Goal: Use online tool/utility

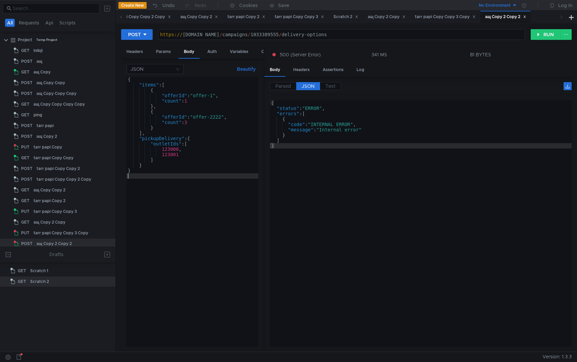
scroll to position [4, 0]
click at [303, 69] on div "Headers" at bounding box center [301, 70] width 27 height 12
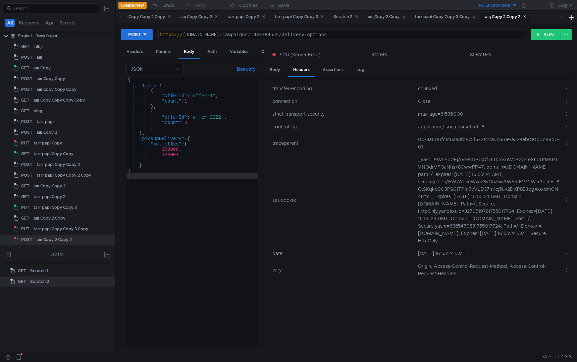
click at [463, 139] on td "00-3a606fc1c6aa8fb872f572144a5c661e-a329ab010b0c99d0-01" at bounding box center [488, 143] width 146 height 20
copy td "3a606fc1c6aa8fb872f572144a5c661e"
click at [265, 19] on div "tarr papi Copy 2" at bounding box center [246, 16] width 38 height 7
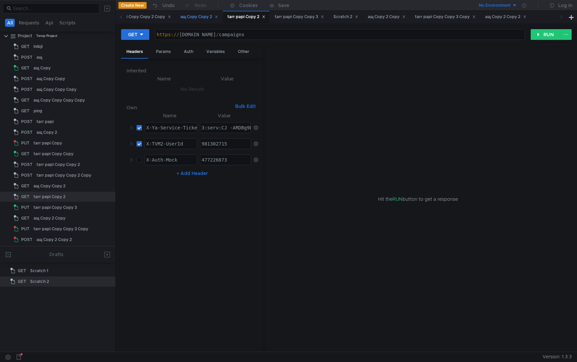
click at [218, 20] on div "ащ Copy Copy 2" at bounding box center [200, 16] width 38 height 7
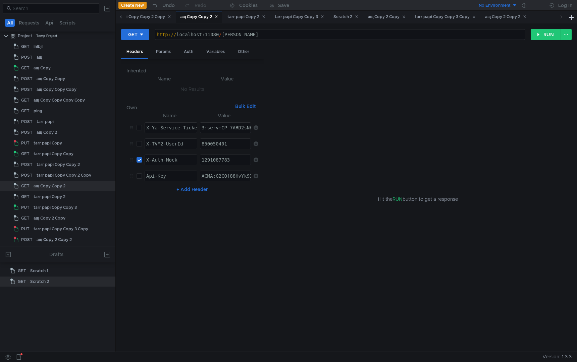
click at [118, 18] on span at bounding box center [121, 17] width 11 height 12
click at [303, 21] on div "tarr papi Copy Copy 2 Copy" at bounding box center [283, 17] width 69 height 12
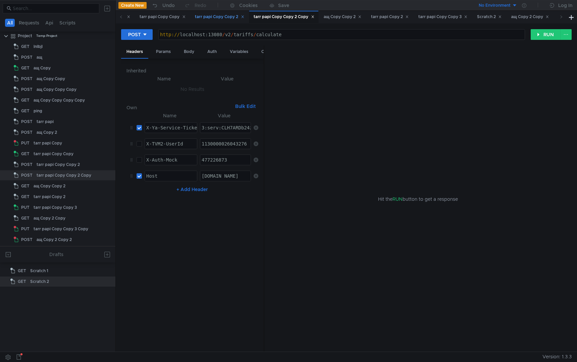
click at [232, 19] on div "tarr papi Copy Copy 2" at bounding box center [219, 16] width 49 height 7
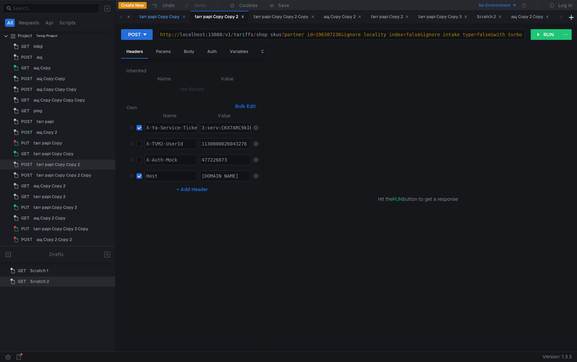
click at [183, 19] on div "tarr papi Copy Copy" at bounding box center [163, 16] width 46 height 7
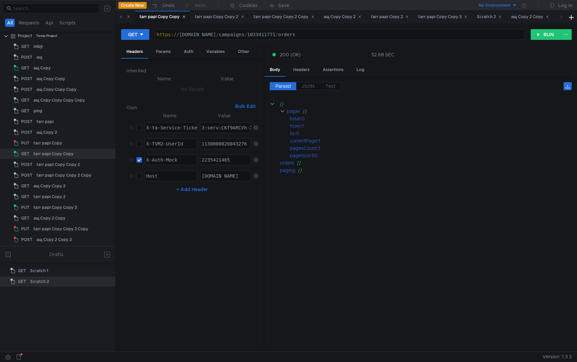
click at [118, 17] on span at bounding box center [121, 17] width 11 height 12
click at [271, 19] on div "tarr papi Copy" at bounding box center [256, 16] width 35 height 7
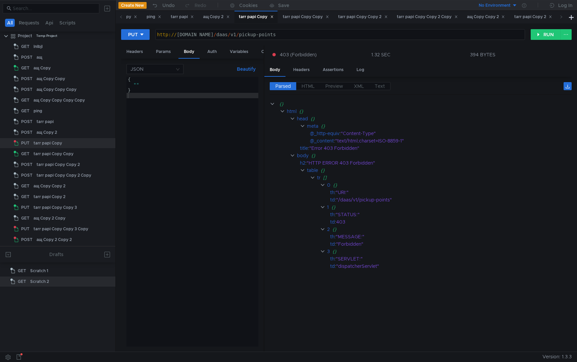
click at [189, 129] on div "{ "" }" at bounding box center [192, 217] width 132 height 281
click at [315, 18] on div "tarr papi Copy Copy" at bounding box center [306, 16] width 46 height 7
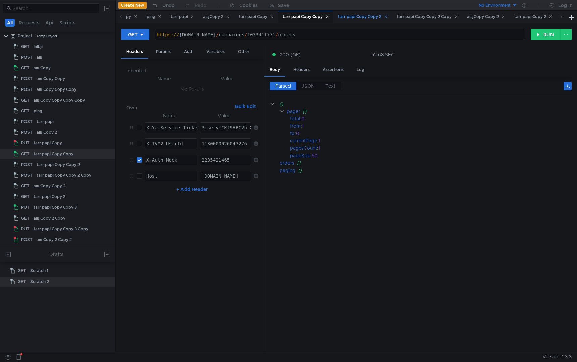
click at [365, 19] on div "tarr papi Copy Copy 2" at bounding box center [362, 16] width 49 height 7
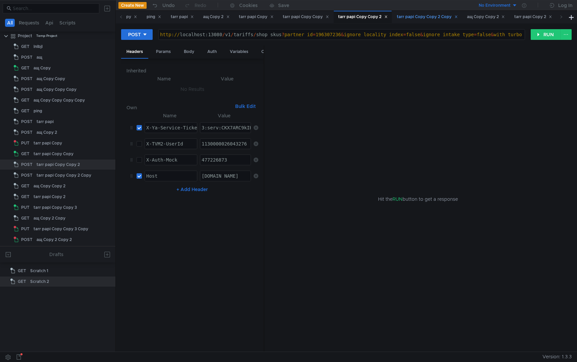
click at [421, 19] on div "tarr papi Copy Copy 2 Copy" at bounding box center [427, 16] width 61 height 7
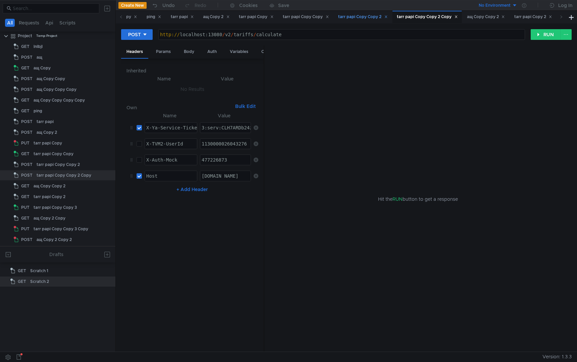
click at [378, 20] on div "tarr papi Copy Copy 2" at bounding box center [362, 16] width 49 height 7
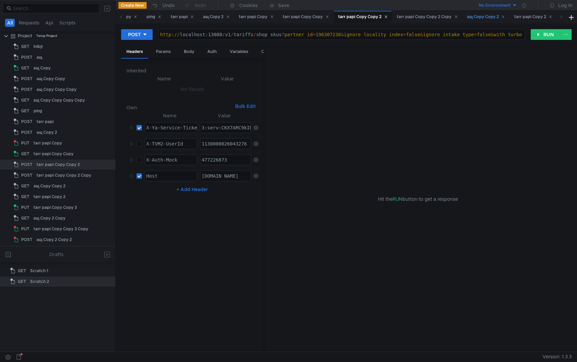
click at [497, 16] on div "ащ Copy Copy 2" at bounding box center [486, 16] width 38 height 7
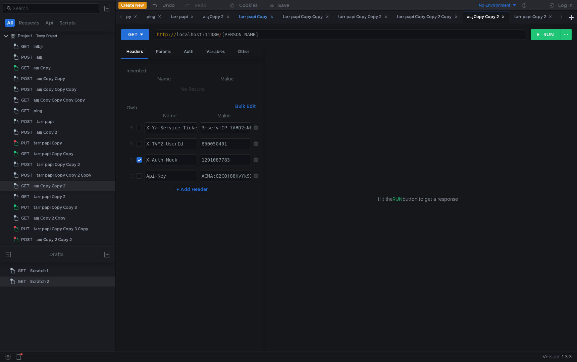
click at [259, 20] on div "tarr papi Copy" at bounding box center [256, 16] width 35 height 7
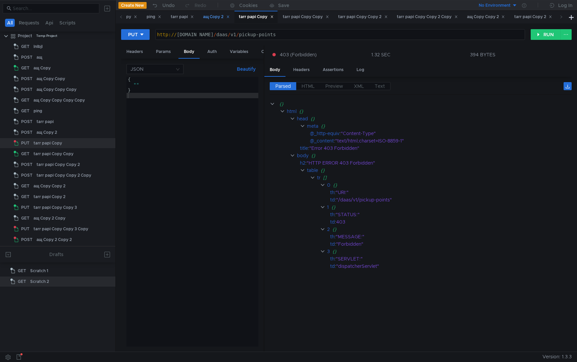
click at [218, 19] on div "ащ Copy 2" at bounding box center [216, 16] width 27 height 7
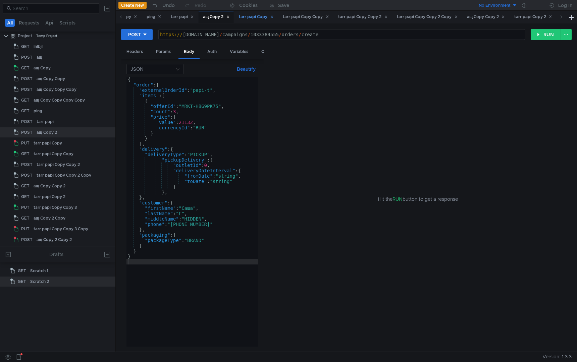
click at [264, 15] on div "tarr papi Copy" at bounding box center [256, 16] width 35 height 7
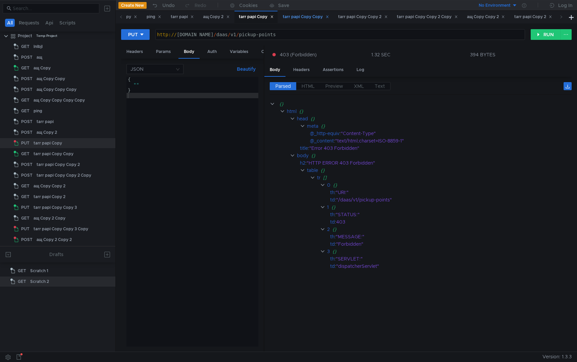
click at [304, 14] on div "tarr papi Copy Copy" at bounding box center [306, 16] width 46 height 7
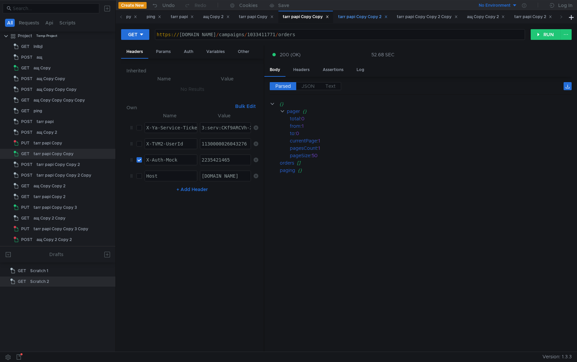
click at [367, 14] on div "tarr papi Copy Copy 2" at bounding box center [362, 16] width 49 height 7
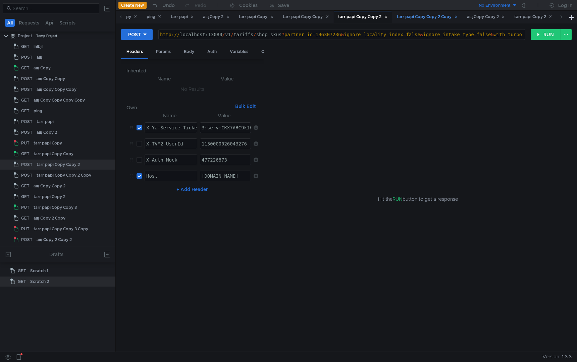
click at [438, 21] on div "tarr papi Copy Copy 2 Copy" at bounding box center [426, 17] width 69 height 12
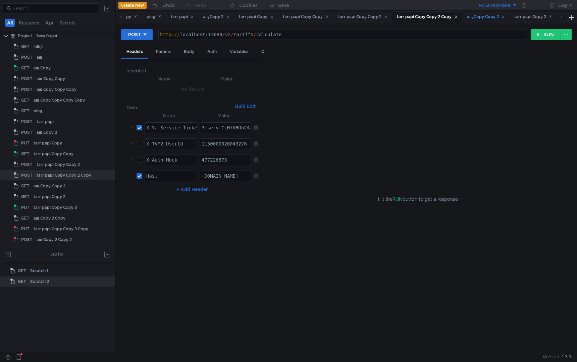
click at [500, 15] on div "ащ Copy Copy 2" at bounding box center [486, 16] width 38 height 7
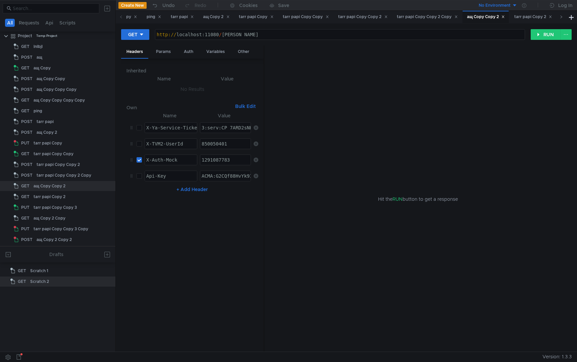
click at [562, 16] on icon at bounding box center [561, 16] width 3 height 3
click at [402, 17] on div "tarr papi Copy 2" at bounding box center [390, 16] width 38 height 7
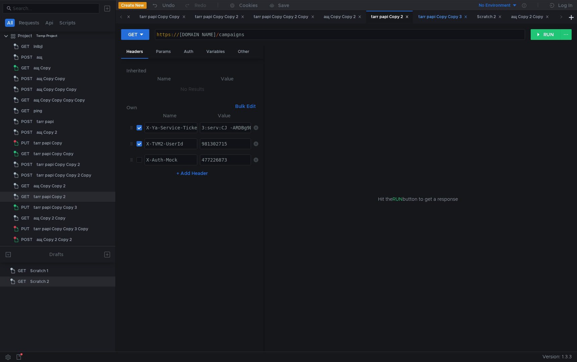
click at [443, 15] on div "tarr papi Copy Copy 3" at bounding box center [442, 16] width 49 height 7
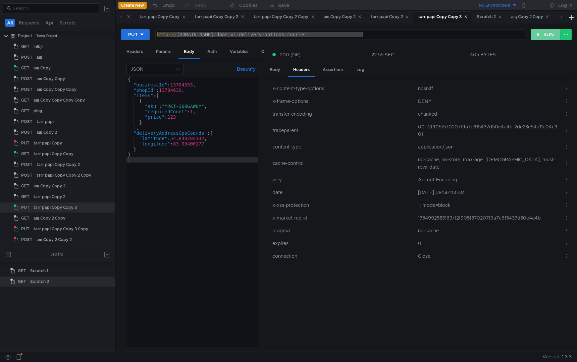
click at [539, 34] on button "RUN" at bounding box center [546, 34] width 30 height 11
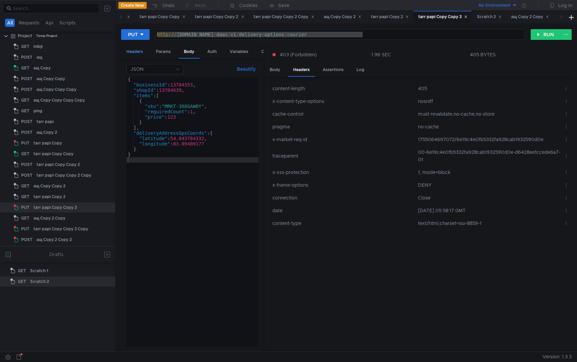
click at [138, 49] on div "Headers" at bounding box center [134, 52] width 27 height 12
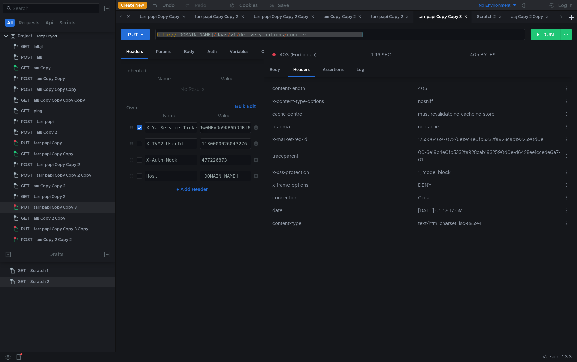
paste textarea "n-ARDMpPPEBiIRCPzfehCB5H0g_6nTkaXU_gE:H01TCTHbXKOsf7ELUrqBmi1SpSXvSfp7w_GOOgQOR…"
type textarea "3:serv:CMn-ARDMpPPEBiIRCPzfehCB5H0g_6nTkaXU_gE:H01TCTHbXKOsf7ELUrqBmi1SpSXvSfp7…"
click at [544, 34] on button "RUN" at bounding box center [546, 34] width 30 height 11
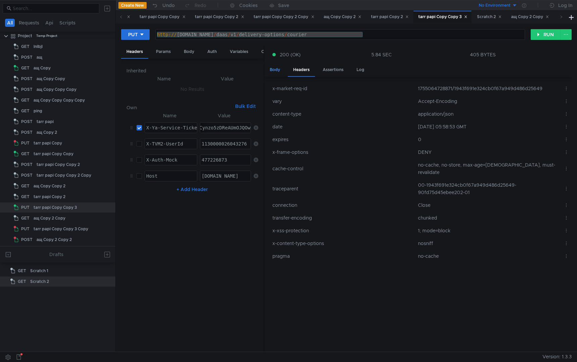
click at [273, 66] on div "Body" at bounding box center [274, 70] width 21 height 12
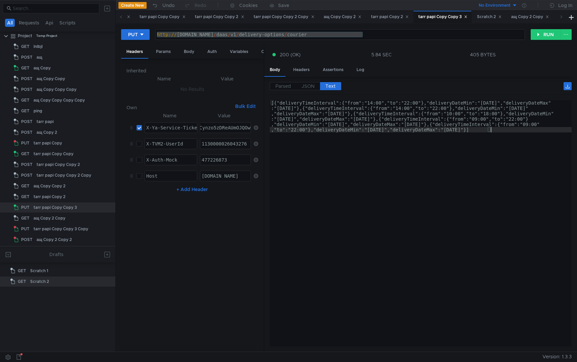
click at [340, 170] on div "[{"deliveryTimeInterval":{"from":"14:00","to":"22:00"},"deliveryDateMin":"[DATE…" at bounding box center [421, 255] width 302 height 311
click at [310, 87] on span "JSON" at bounding box center [308, 86] width 13 height 6
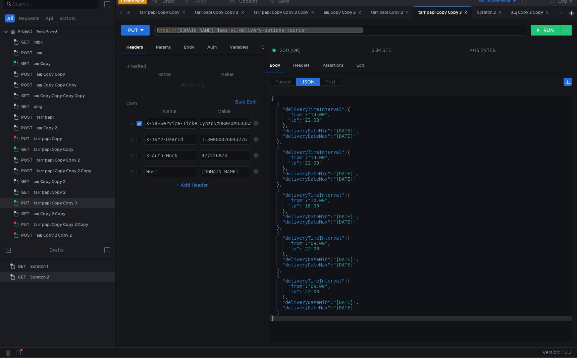
scroll to position [0, 0]
